Goal: Information Seeking & Learning: Find specific fact

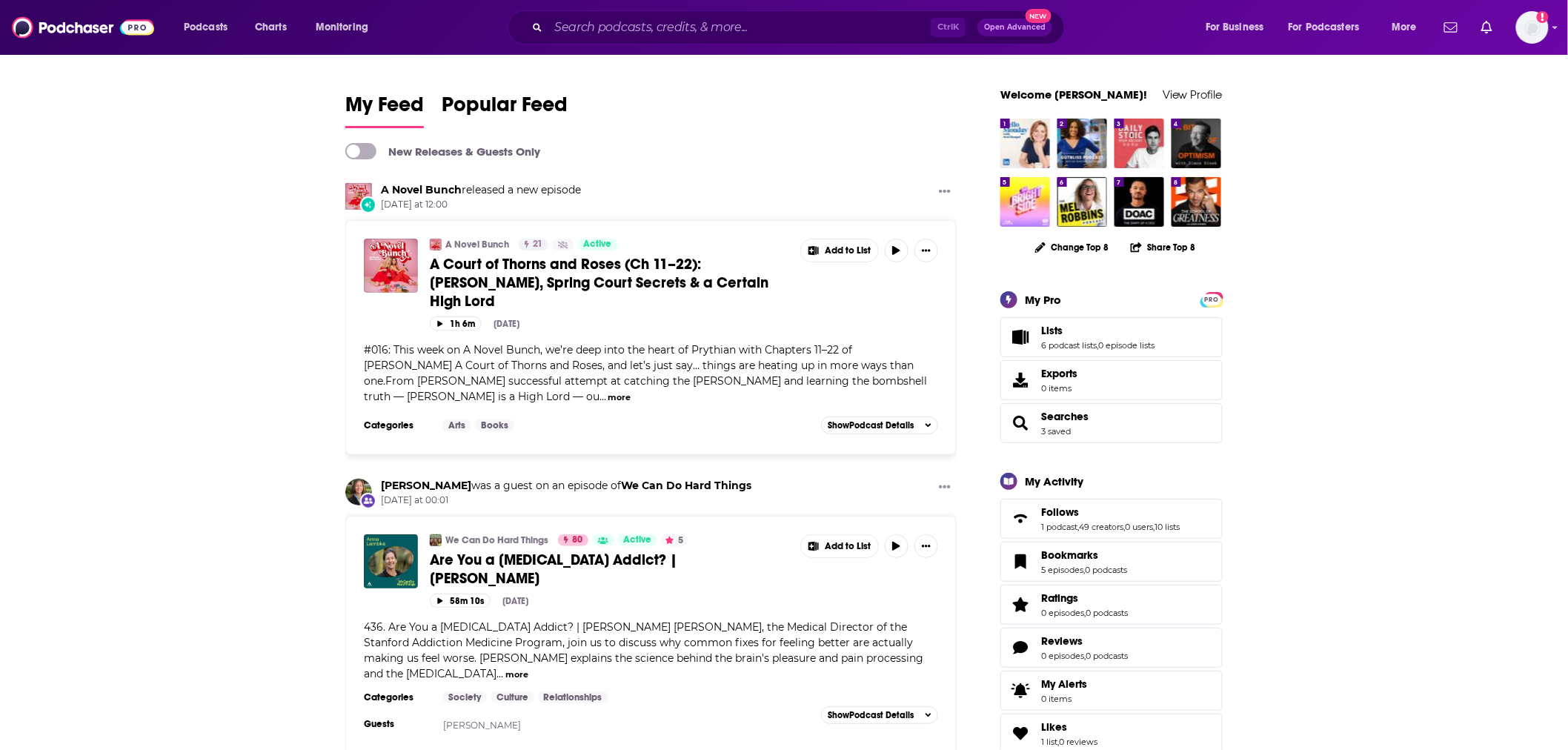
click at [597, 40] on div "Ctrl K Open Advanced New" at bounding box center [786, 27] width 557 height 34
click at [600, 35] on input "Search podcasts, credits, & more..." at bounding box center [739, 27] width 382 height 23
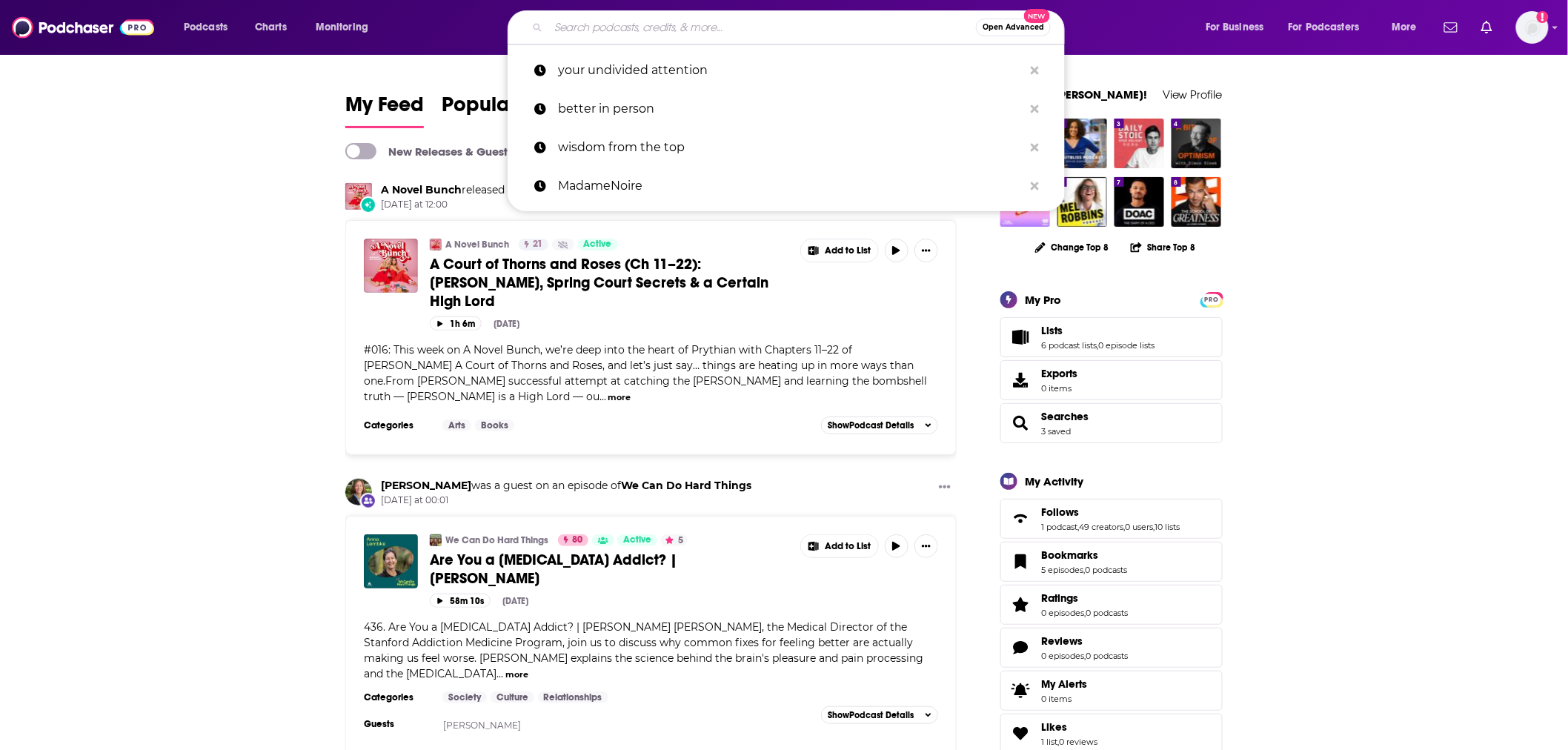
paste input "habits and hustle"
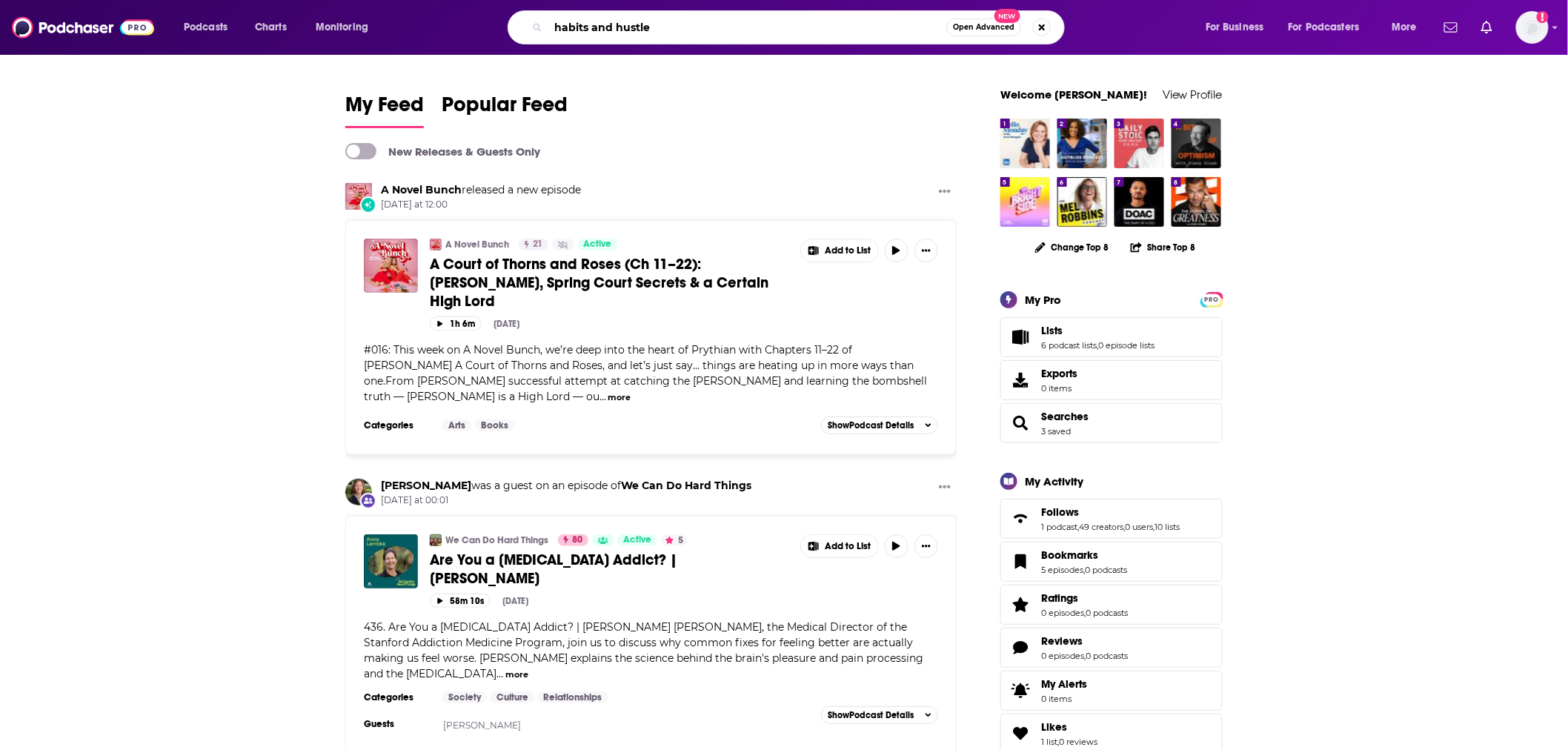
type input "habits and hustle"
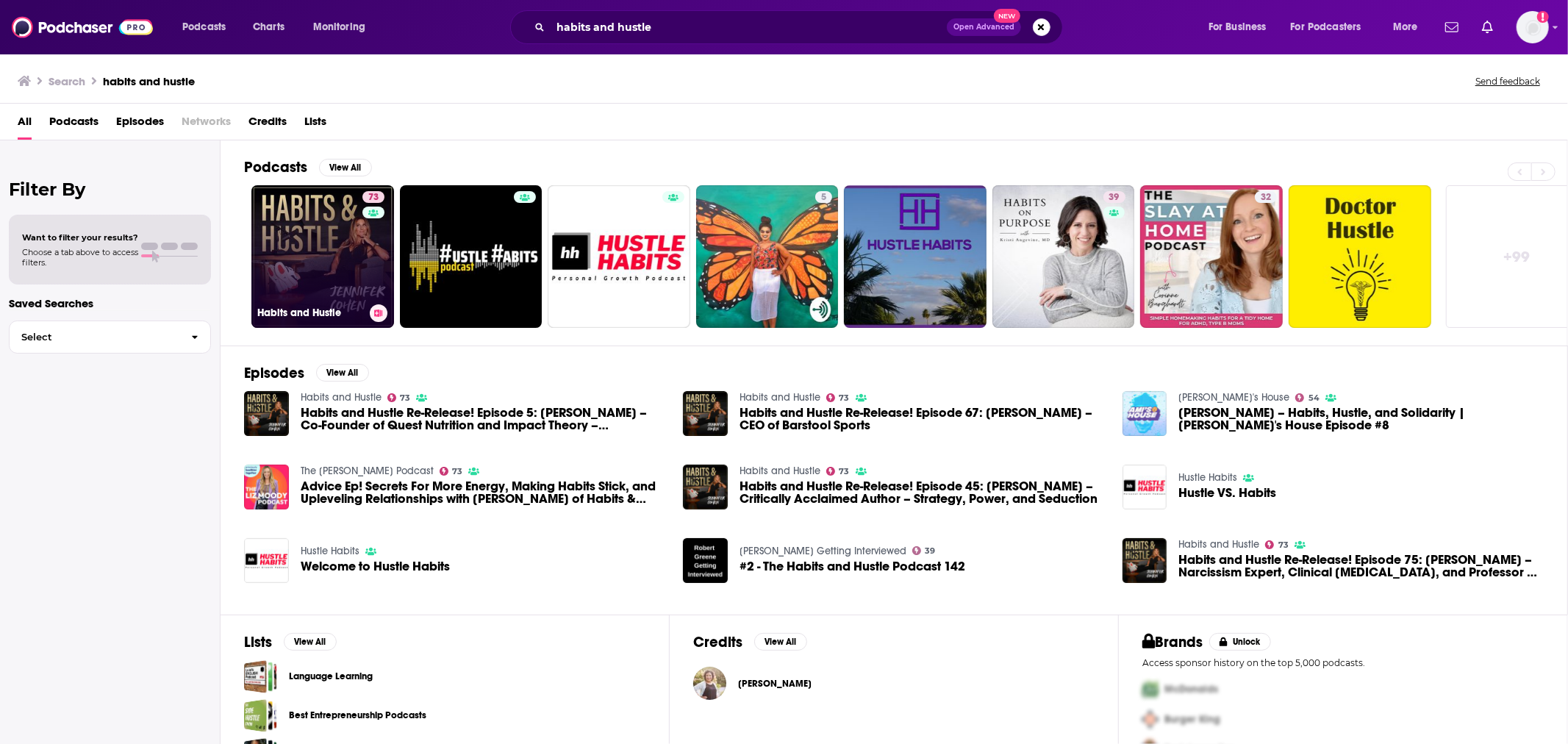
click at [297, 256] on link "73 Habits and Hustle" at bounding box center [322, 257] width 143 height 143
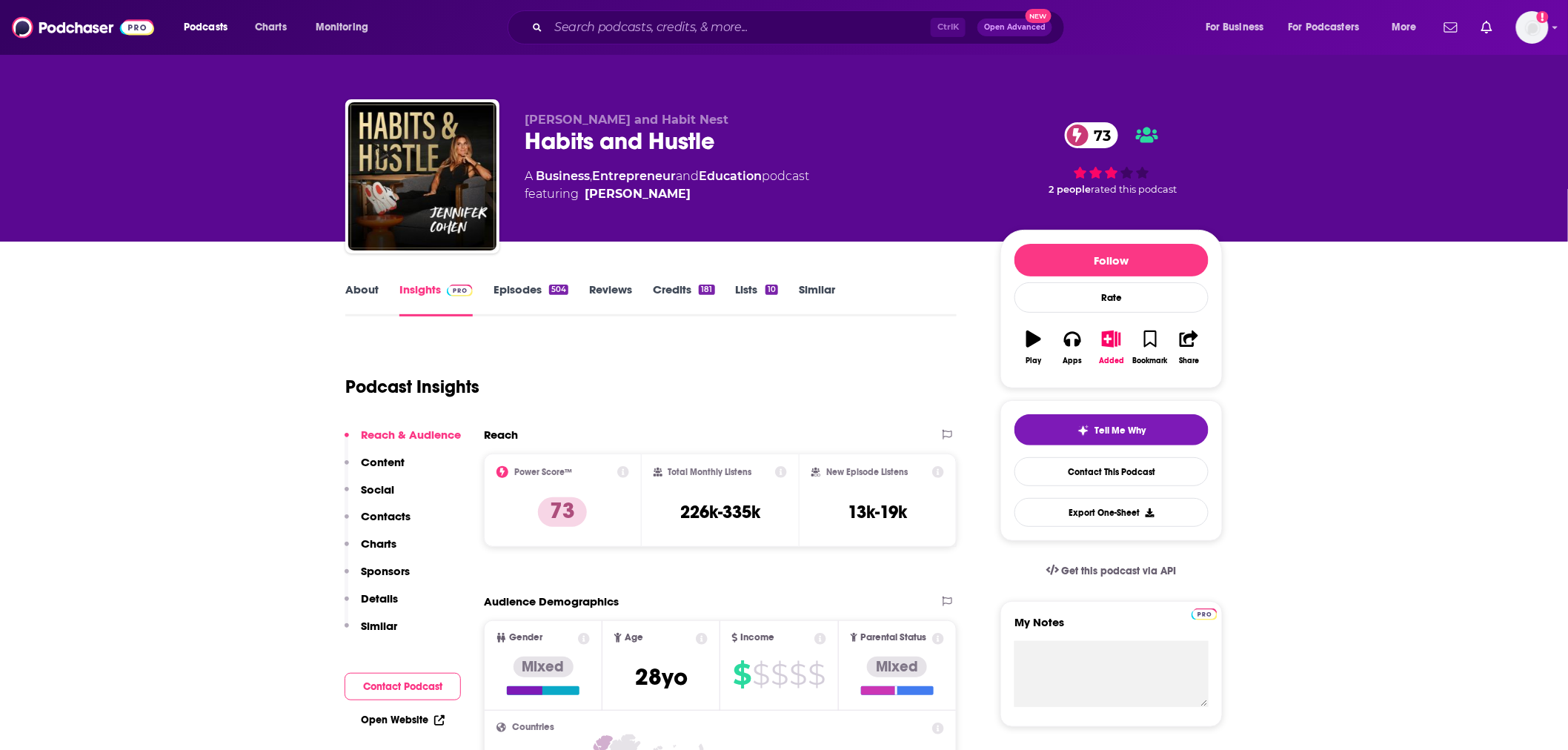
click at [497, 291] on link "Episodes 504" at bounding box center [530, 299] width 74 height 34
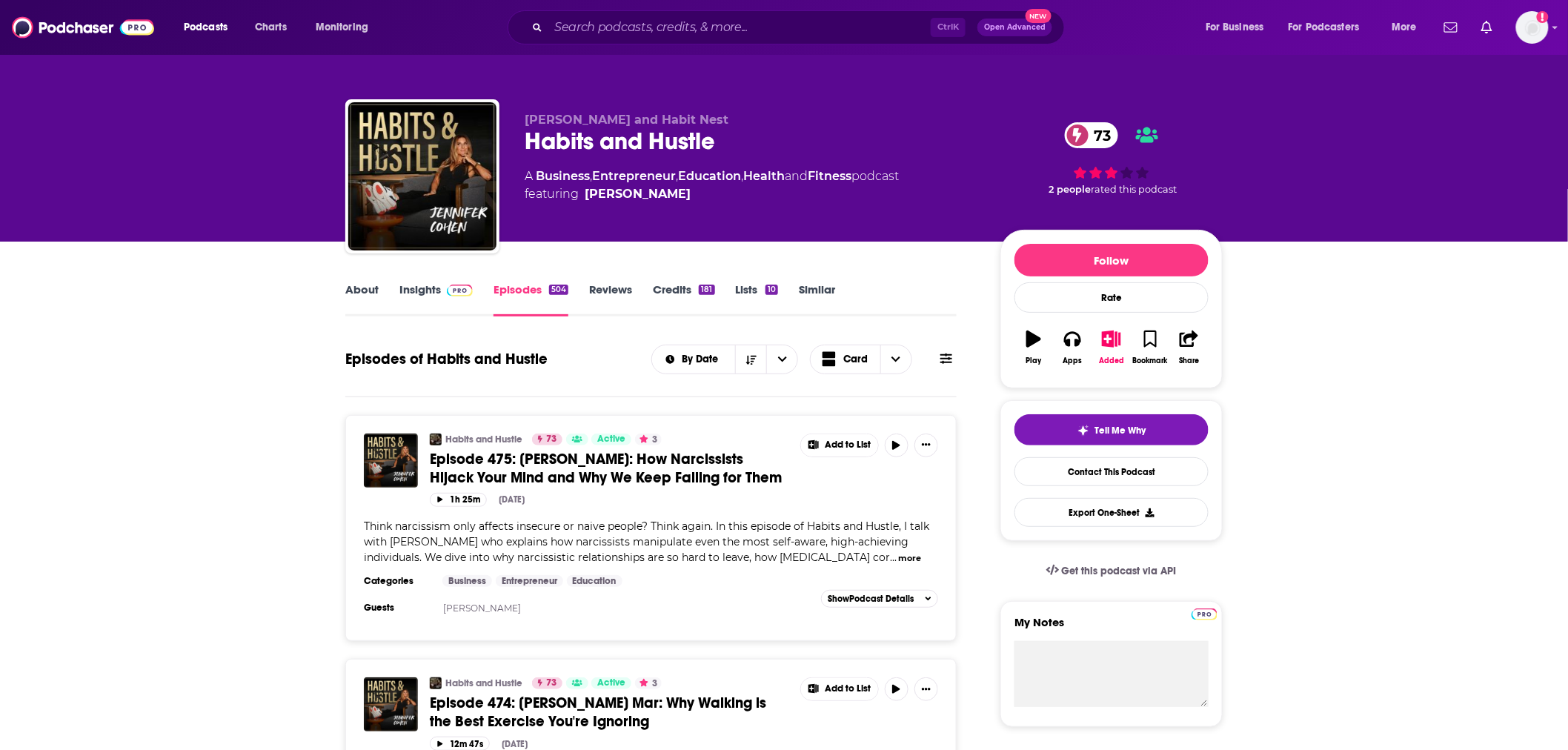
click at [616, 453] on span "Episode 475: [PERSON_NAME]: How Narcissists Hijack Your Mind and Why We Keep Fa…" at bounding box center [606, 468] width 352 height 37
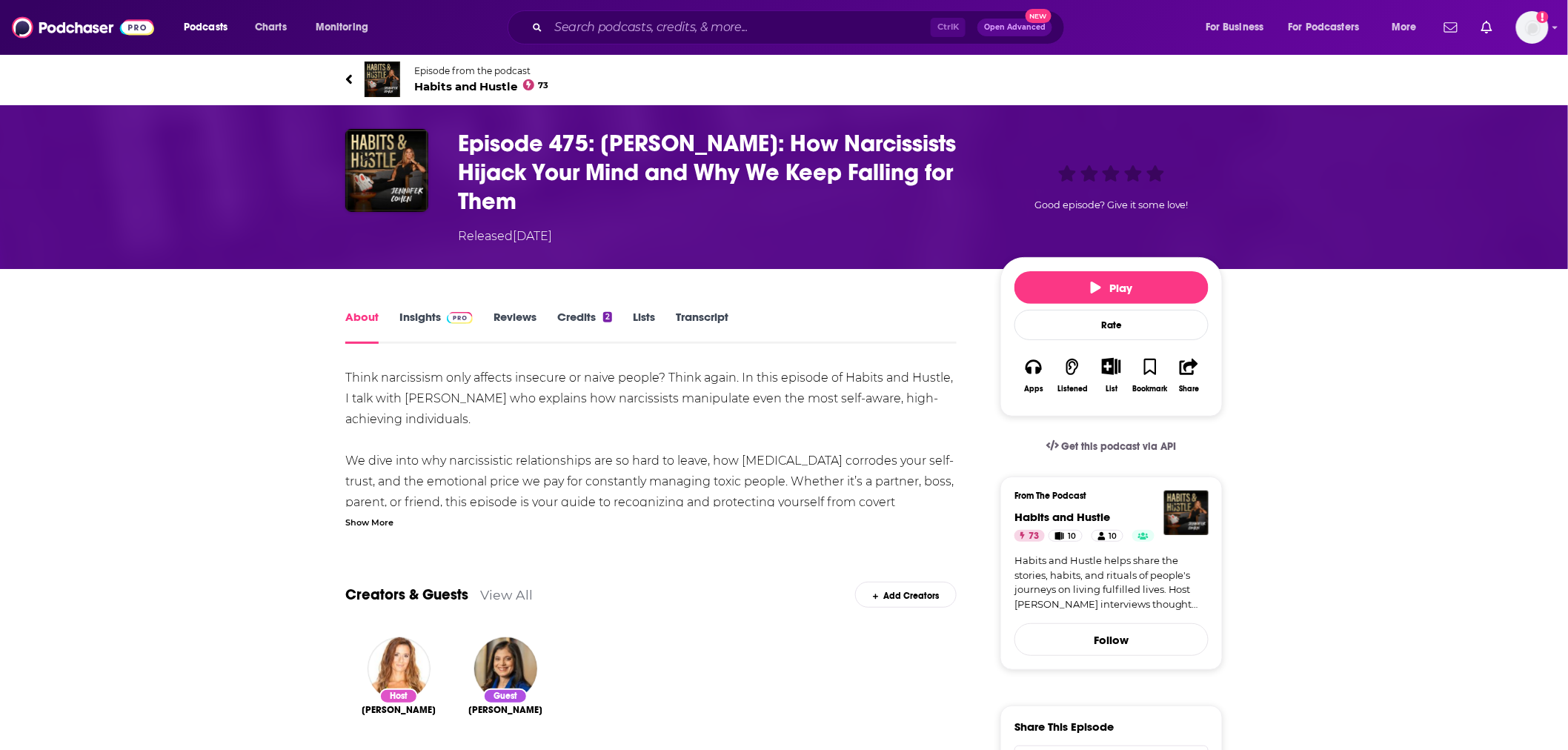
click at [726, 322] on link "Transcript" at bounding box center [702, 327] width 53 height 34
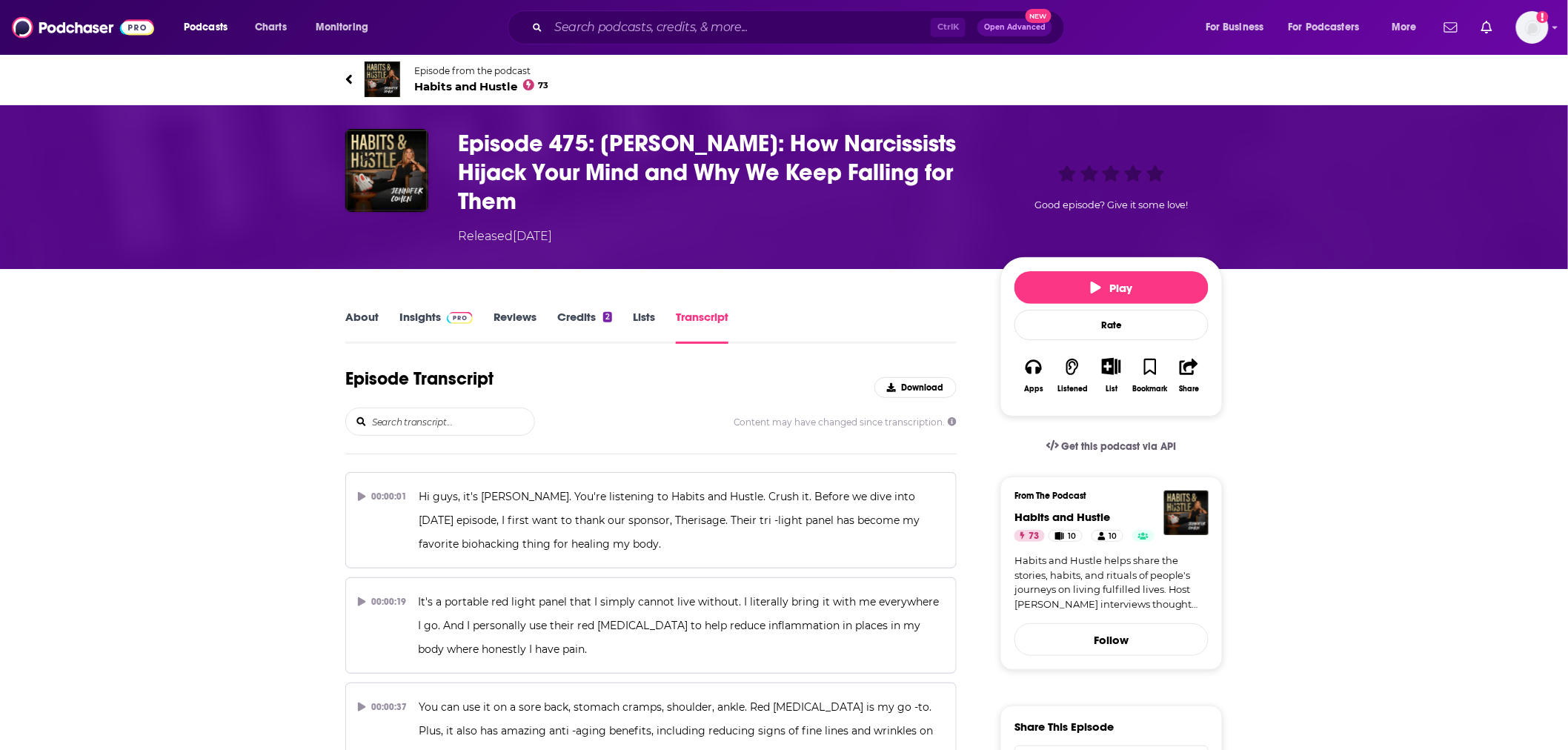
click at [469, 430] on input "search" at bounding box center [452, 422] width 164 height 27
click at [492, 425] on input "it's" at bounding box center [452, 422] width 164 height 27
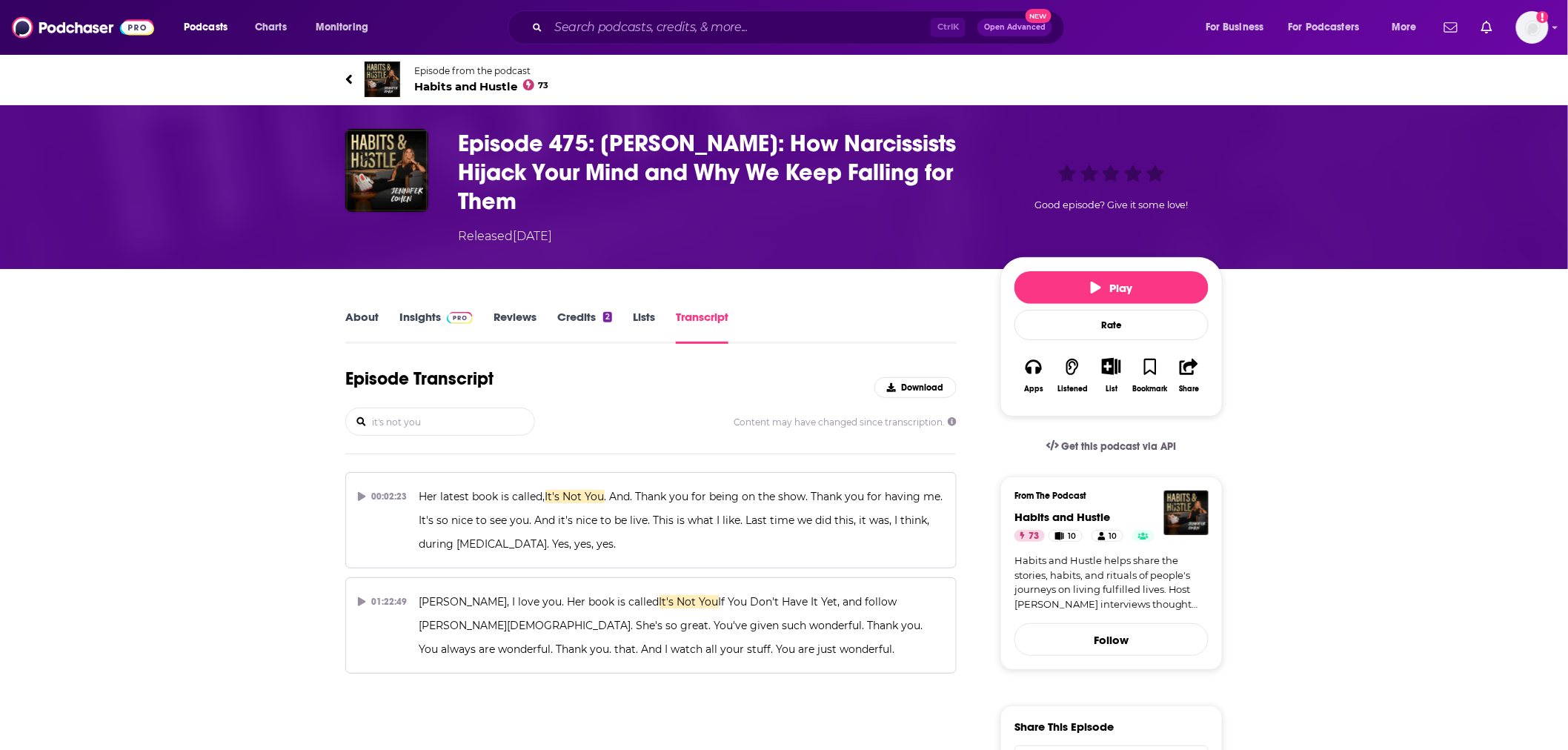
type input "it's not you"
click at [433, 79] on span "Habits and Hustle 73" at bounding box center [481, 86] width 135 height 14
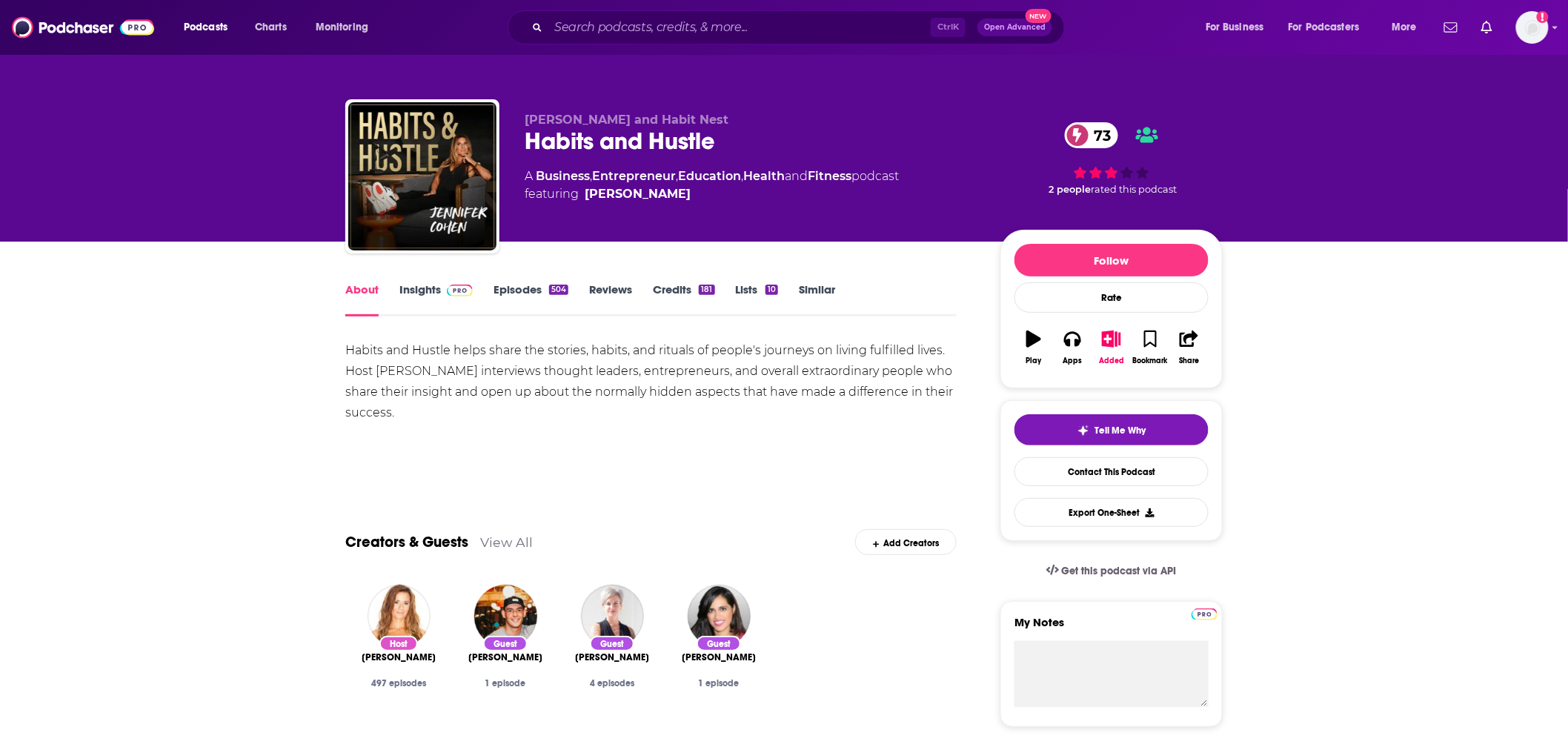
click at [461, 286] on img at bounding box center [460, 290] width 26 height 12
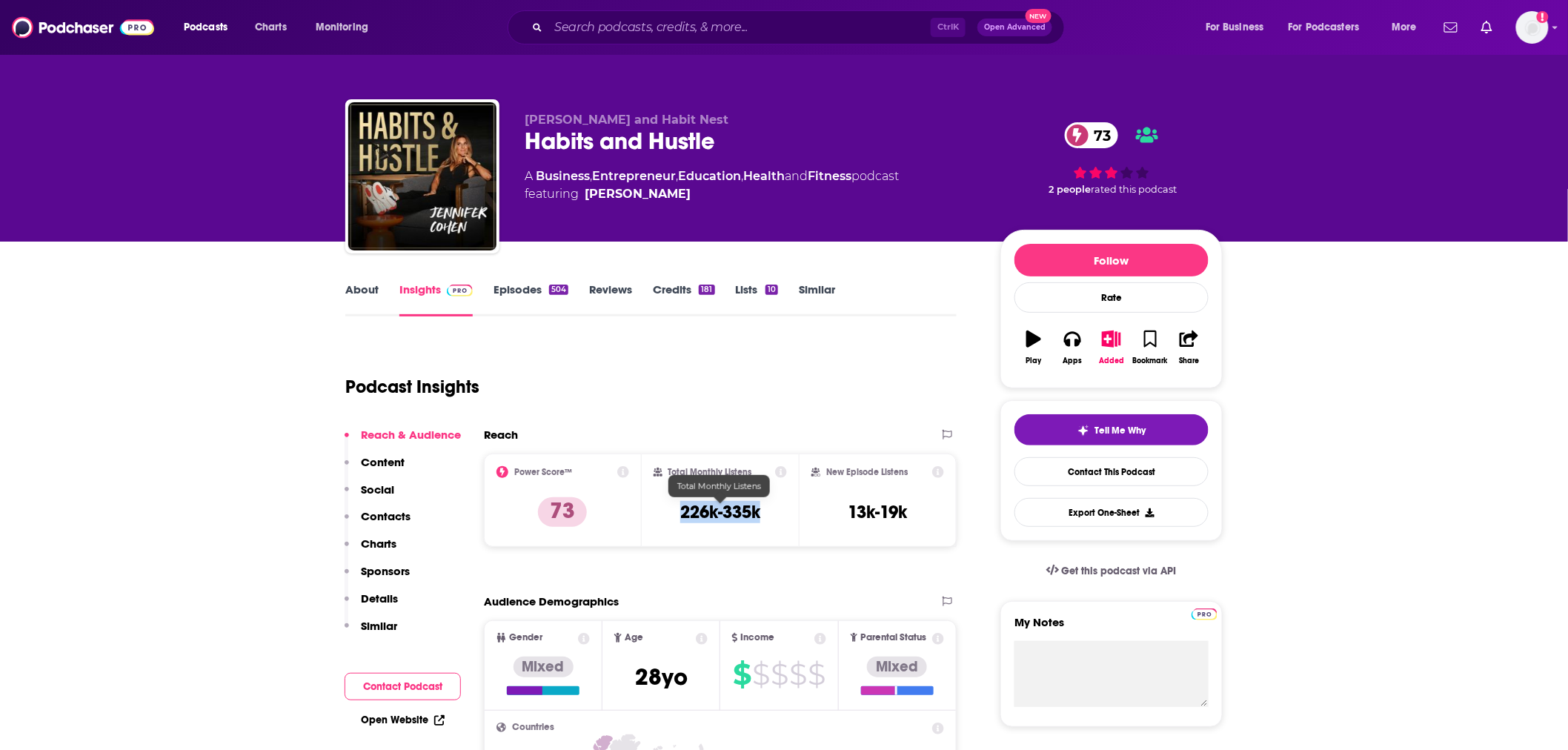
drag, startPoint x: 773, startPoint y: 512, endPoint x: 683, endPoint y: 509, distance: 90.0
click at [683, 509] on div "Total Monthly Listens 226k-335k" at bounding box center [720, 500] width 134 height 68
copy h3 "226k-335k"
click at [143, 32] on img at bounding box center [83, 27] width 142 height 28
